Goal: Information Seeking & Learning: Learn about a topic

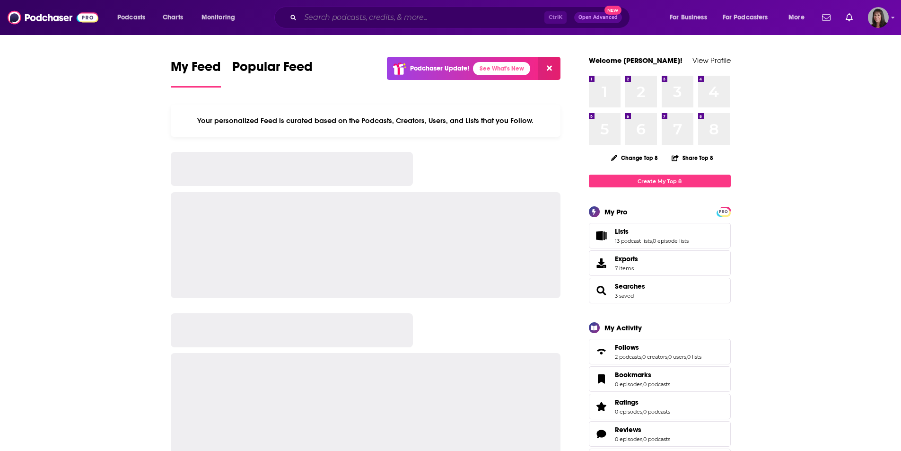
click at [426, 16] on input "Search podcasts, credits, & more..." at bounding box center [422, 17] width 244 height 15
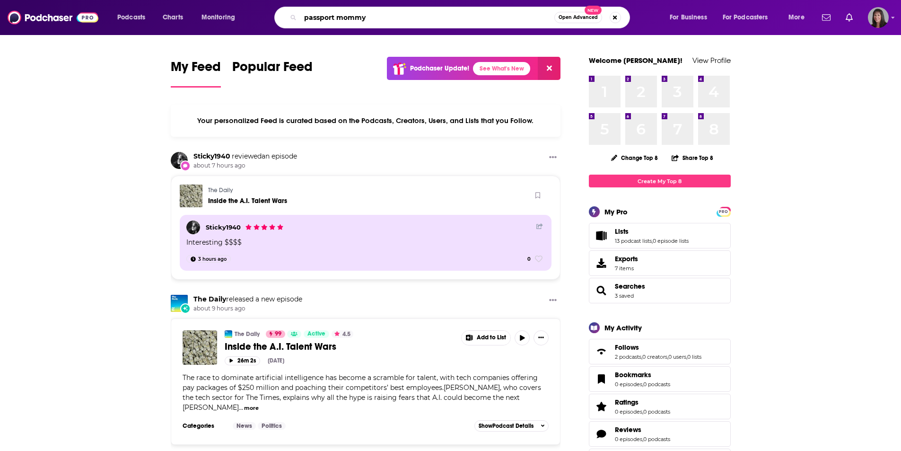
type input "passport mommy"
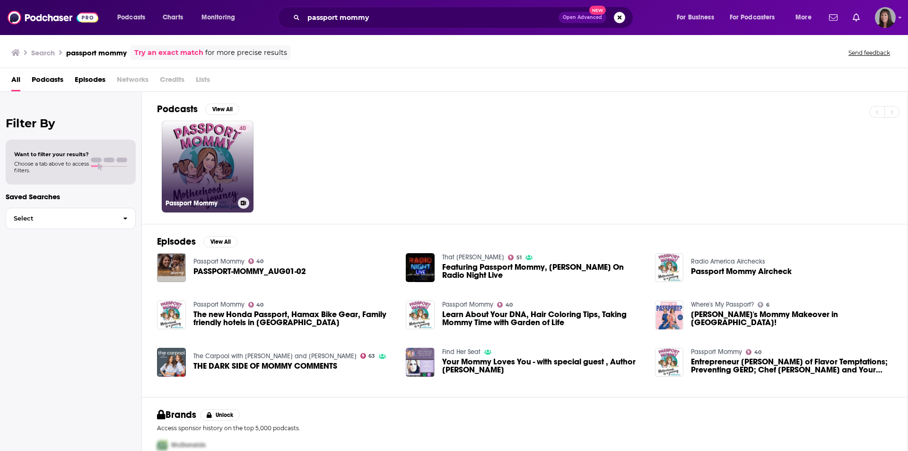
click at [202, 158] on link "40 Passport Mommy" at bounding box center [208, 167] width 92 height 92
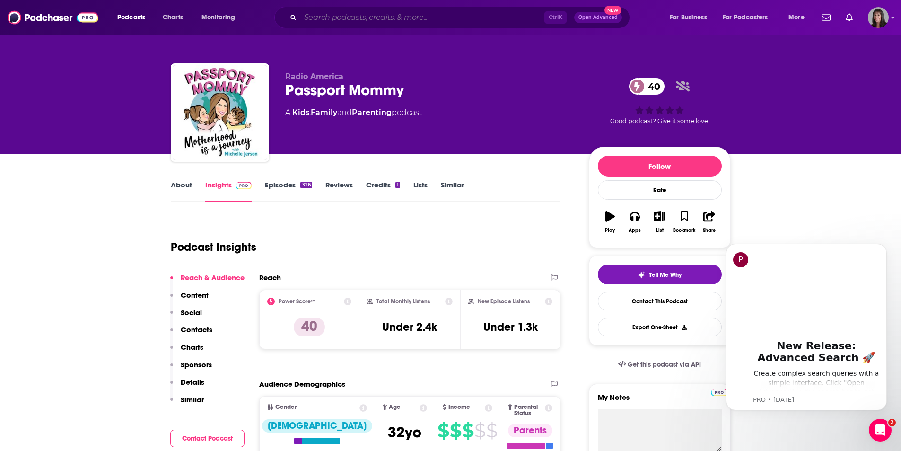
click at [362, 21] on input "Search podcasts, credits, & more..." at bounding box center [422, 17] width 244 height 15
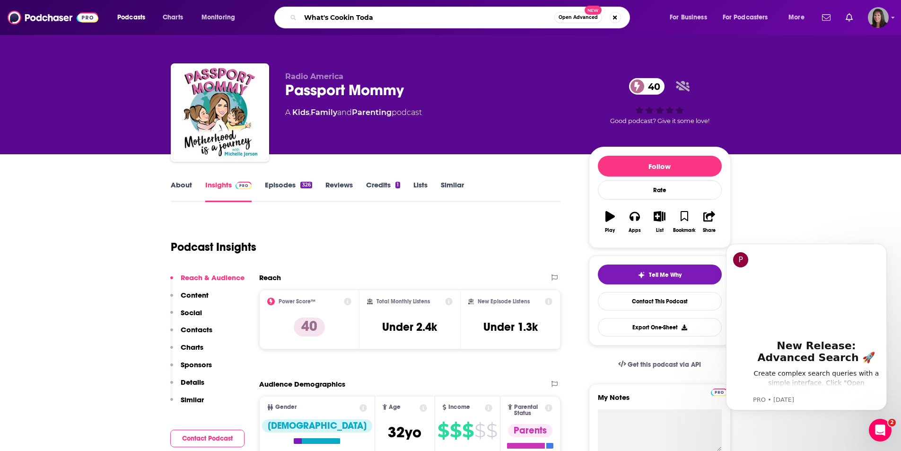
type input "What's Cookin [DATE]"
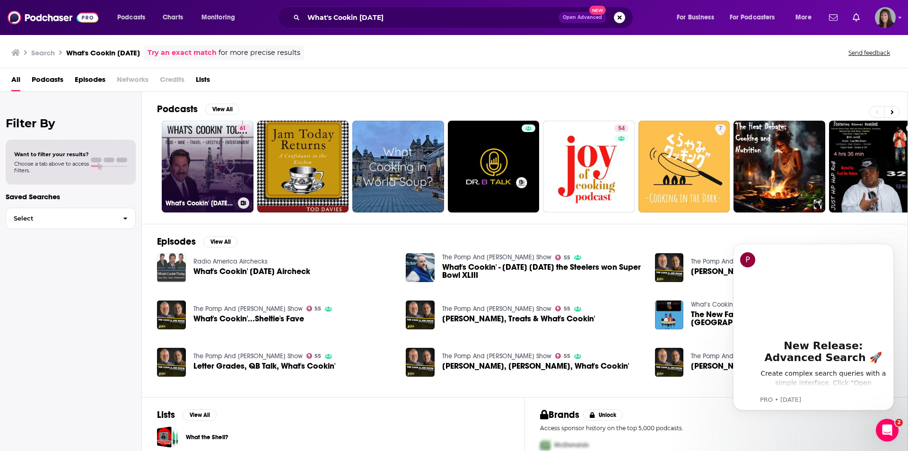
click at [214, 152] on link "61 What's Cookin' [DATE] on CRN" at bounding box center [208, 167] width 92 height 92
